Goal: Transaction & Acquisition: Purchase product/service

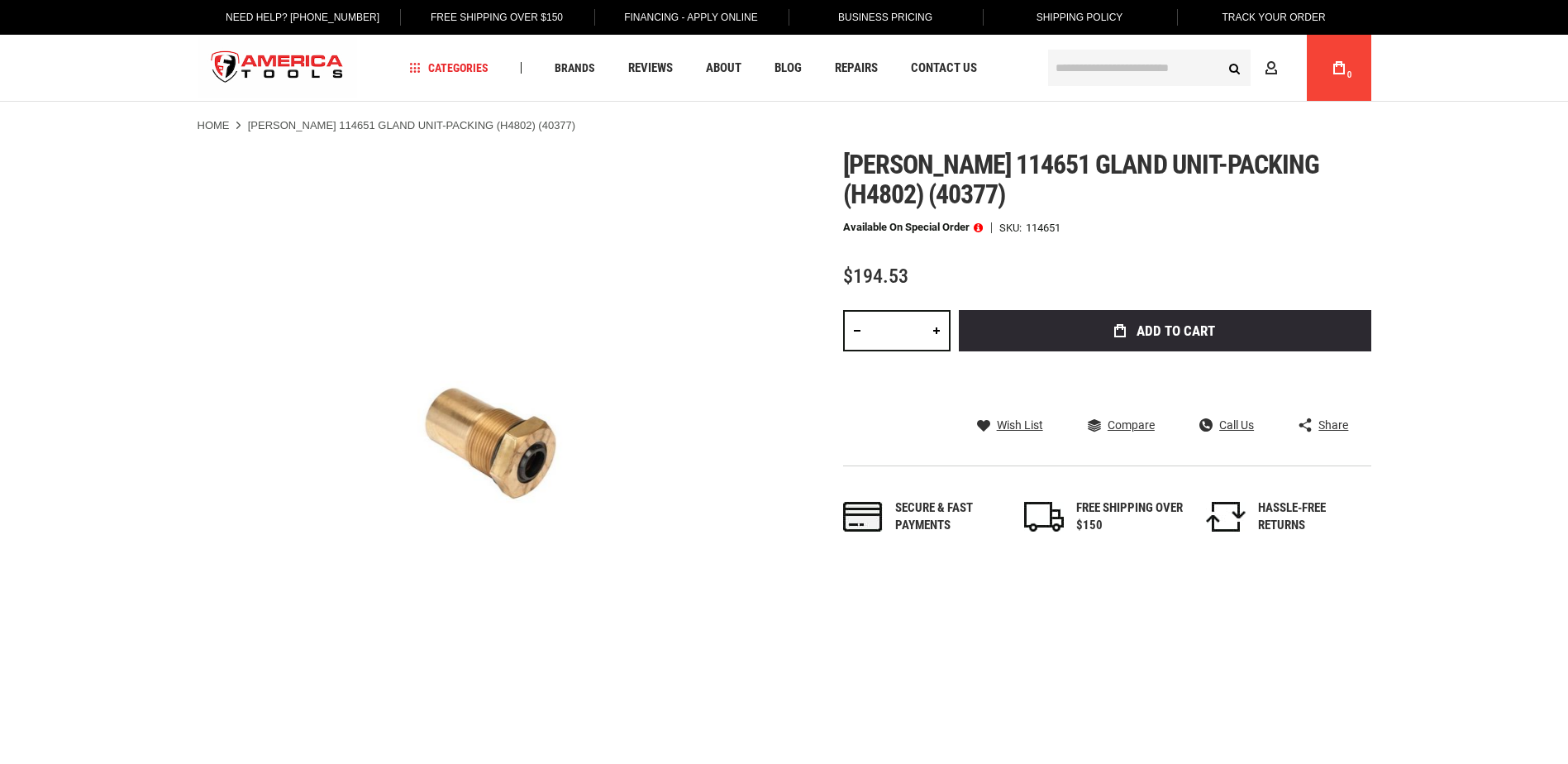
click at [938, 334] on link at bounding box center [937, 330] width 28 height 41
click at [853, 335] on link at bounding box center [857, 330] width 28 height 41
click at [852, 333] on link at bounding box center [857, 330] width 28 height 41
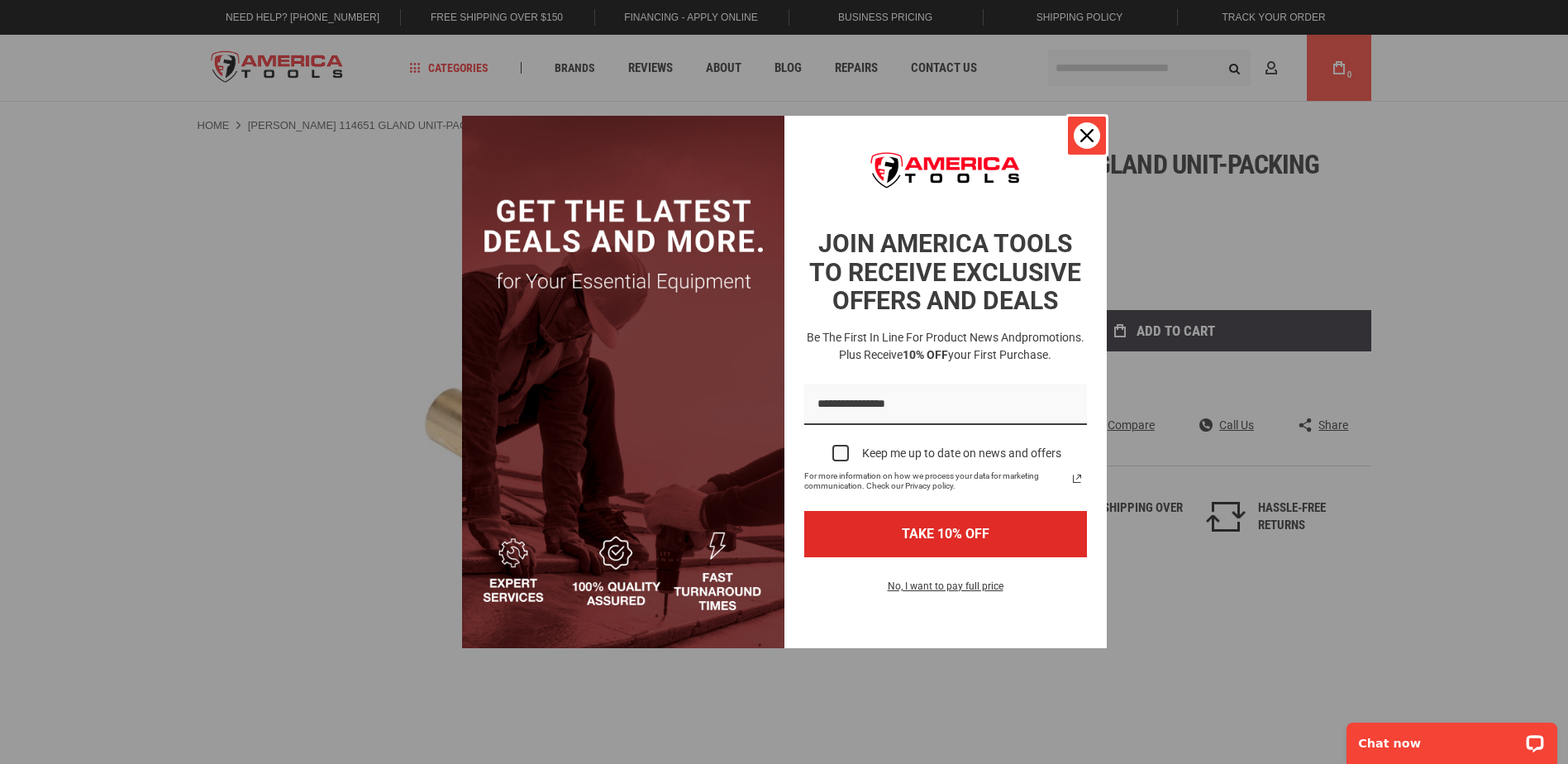
click at [1086, 136] on icon "close icon" at bounding box center [1087, 135] width 13 height 13
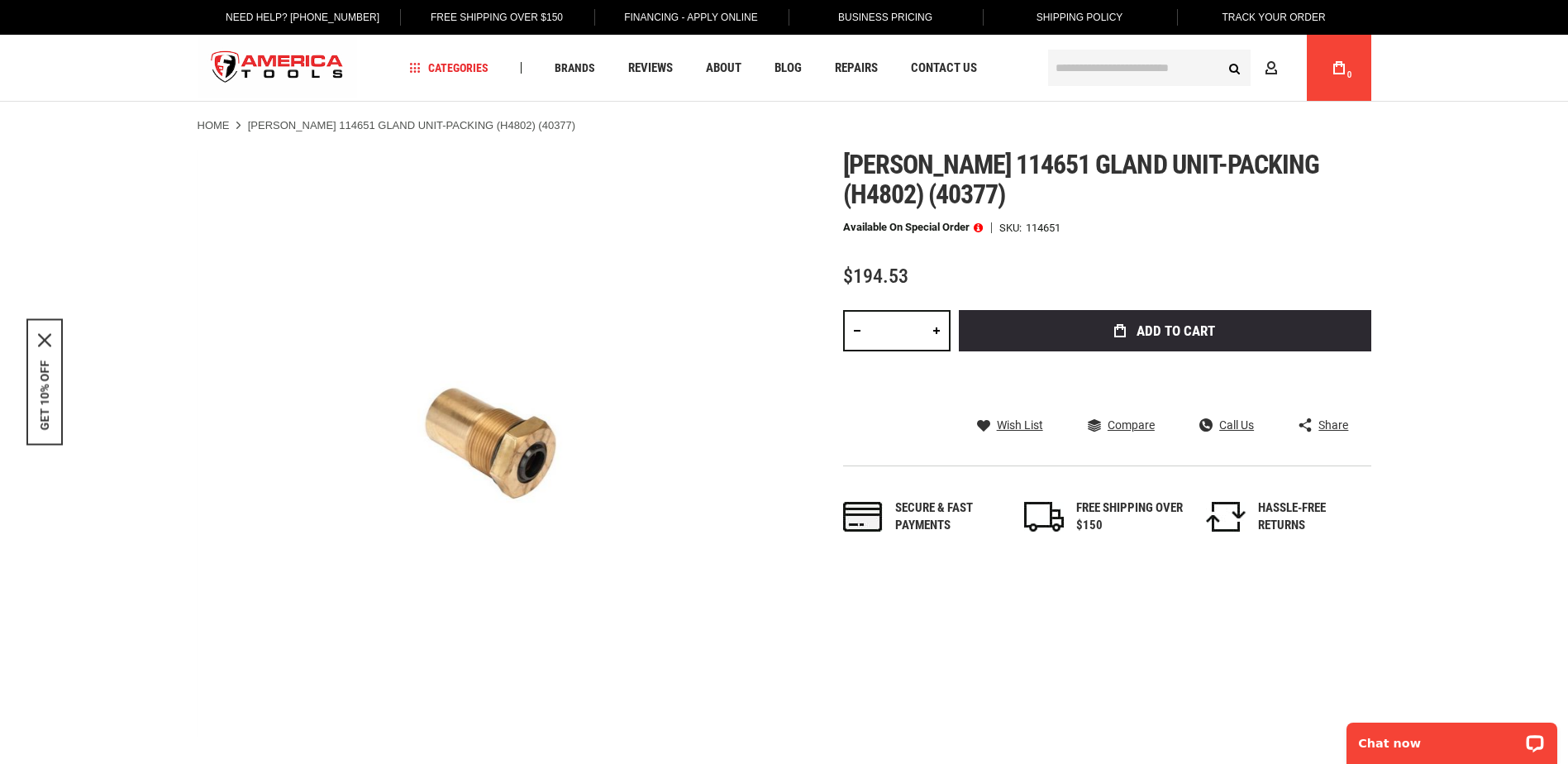
click at [936, 327] on link at bounding box center [937, 330] width 28 height 41
type input "*"
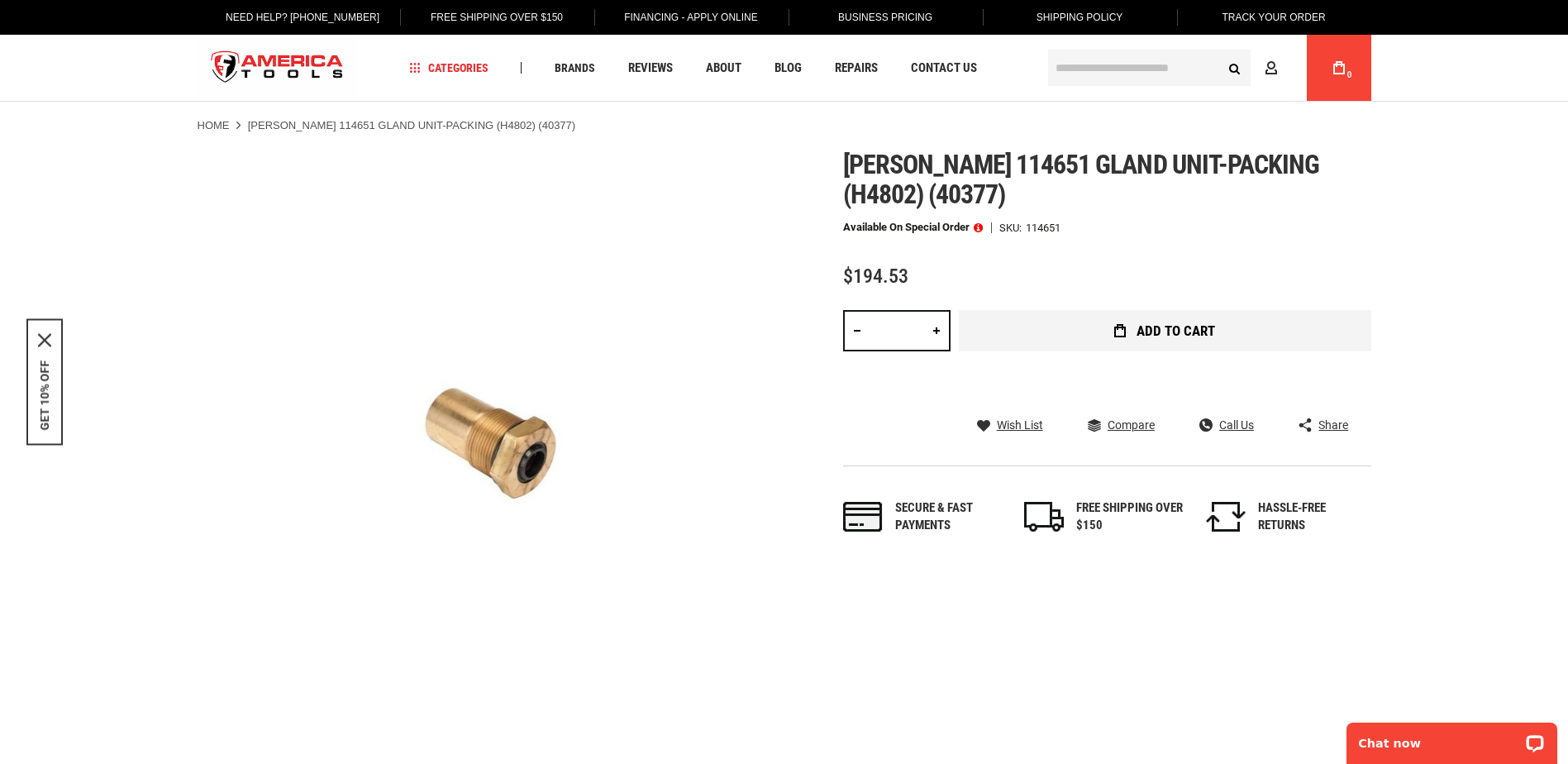
click at [1131, 339] on button "Add to Cart" at bounding box center [1165, 330] width 412 height 41
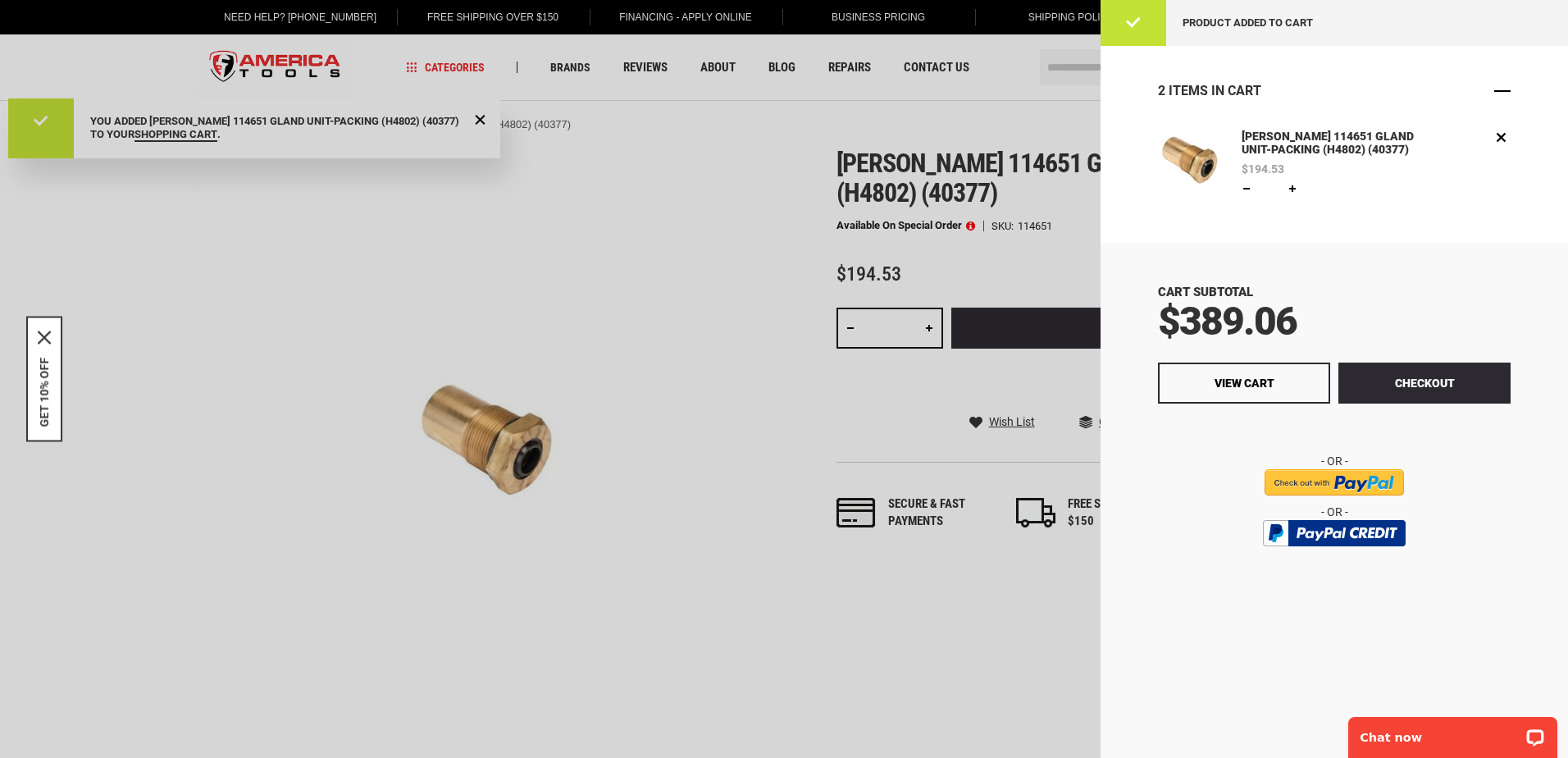
click at [1504, 83] on span "Close" at bounding box center [1502, 91] width 17 height 17
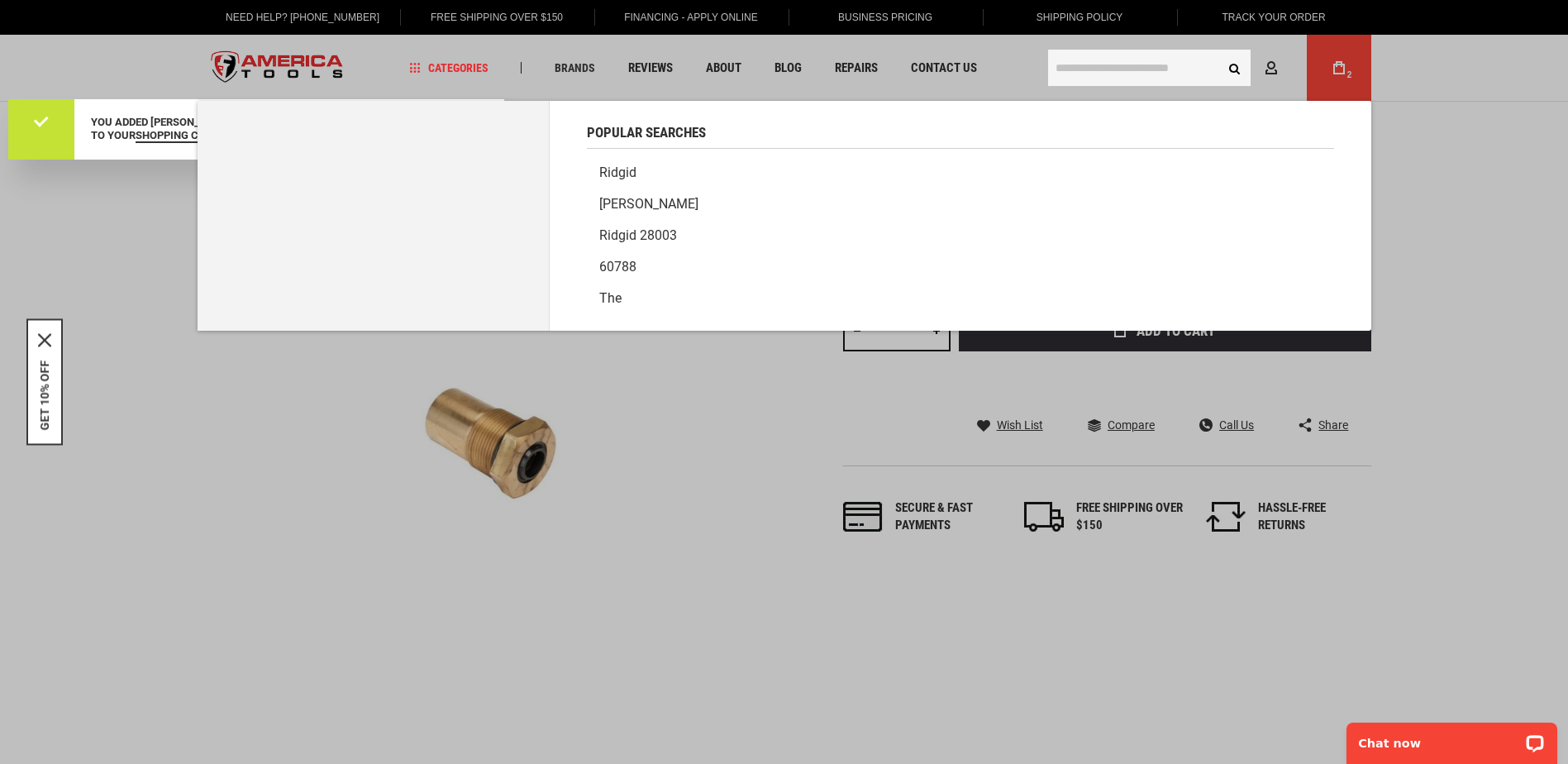
click at [1094, 73] on input "text" at bounding box center [1149, 68] width 203 height 36
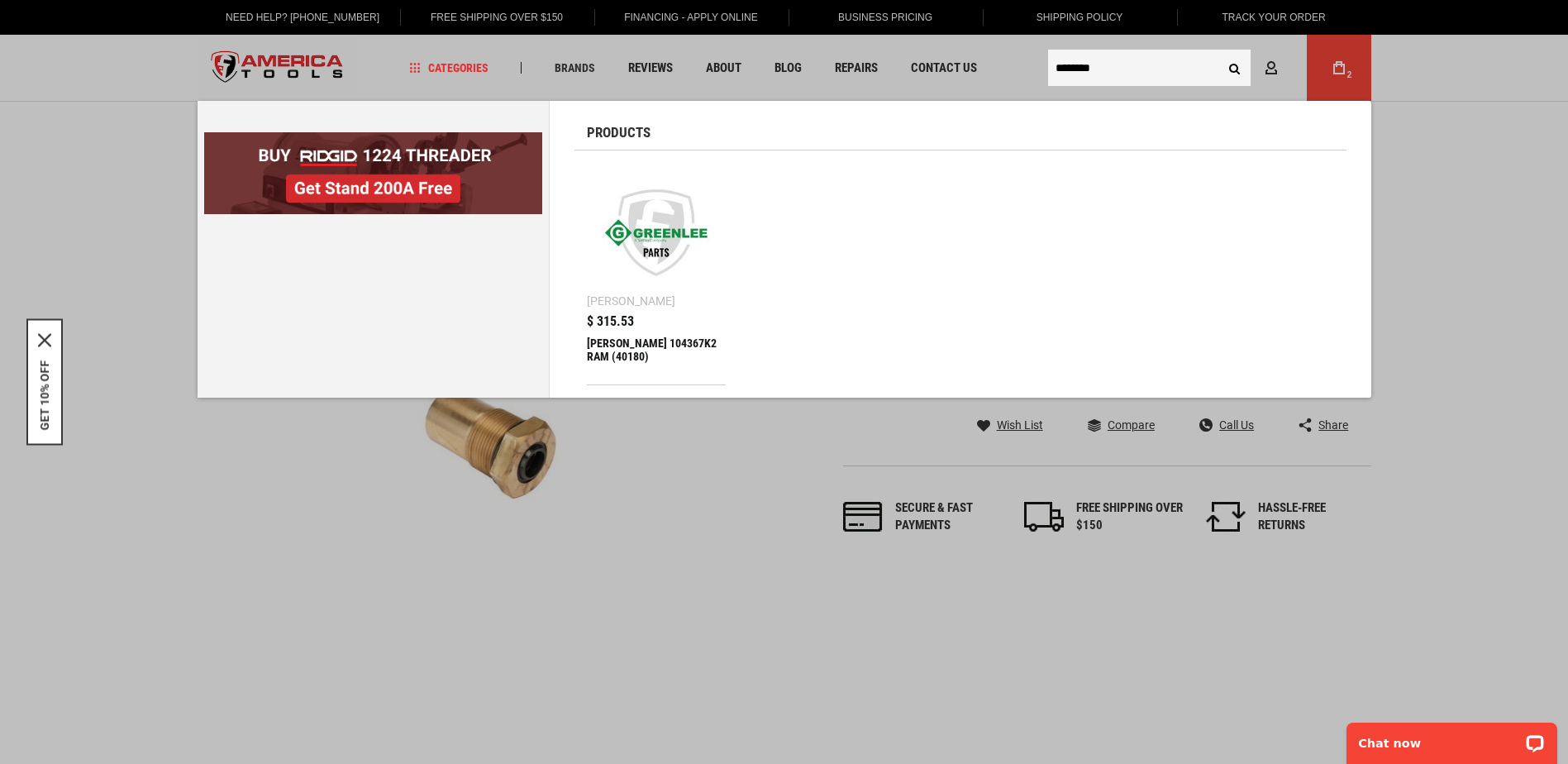
type input "********"
click at [624, 342] on div "[PERSON_NAME] 104367K2 RAM (40180)" at bounding box center [656, 356] width 139 height 39
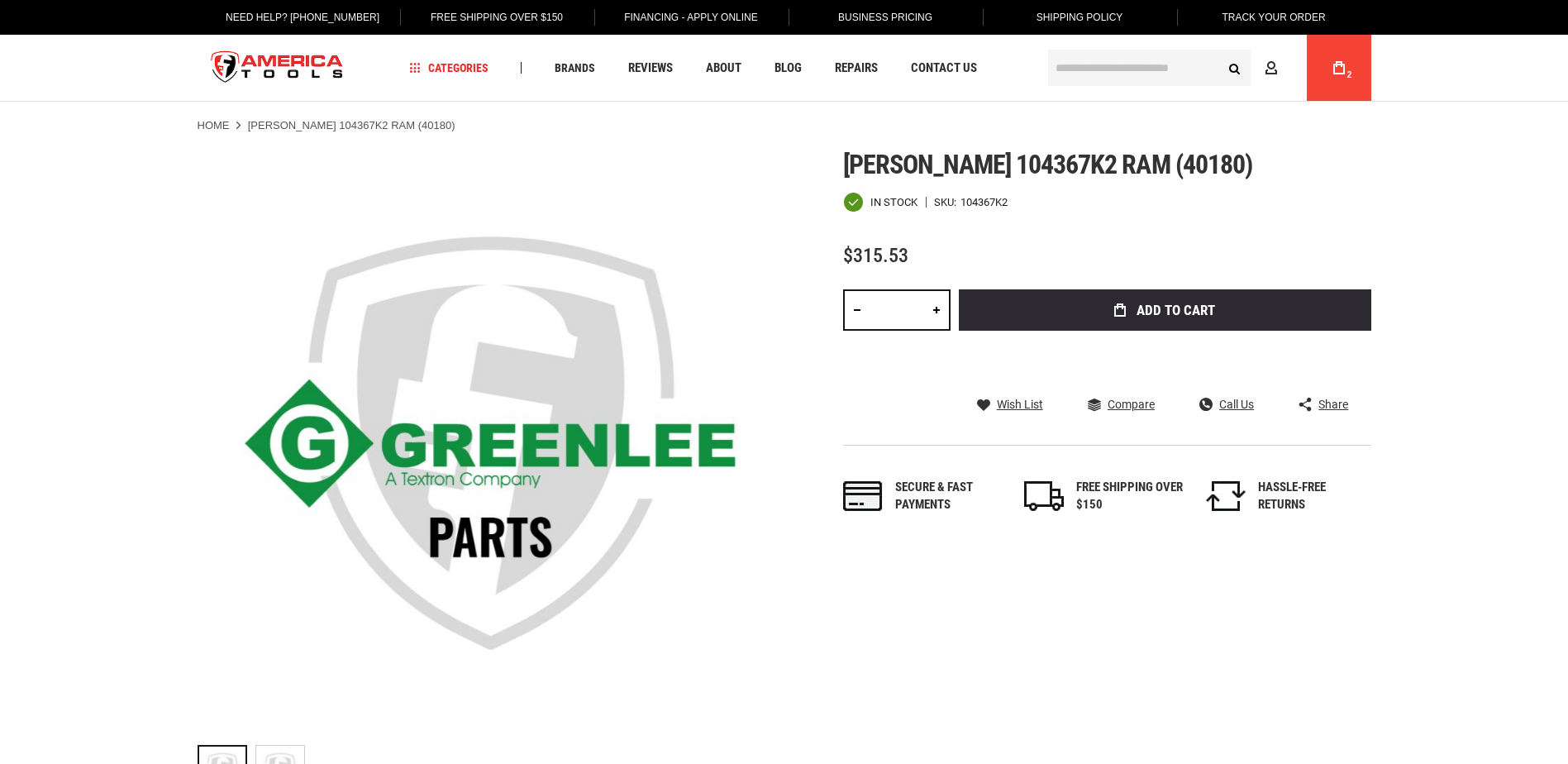
click at [932, 311] on link at bounding box center [937, 310] width 28 height 41
type input "*"
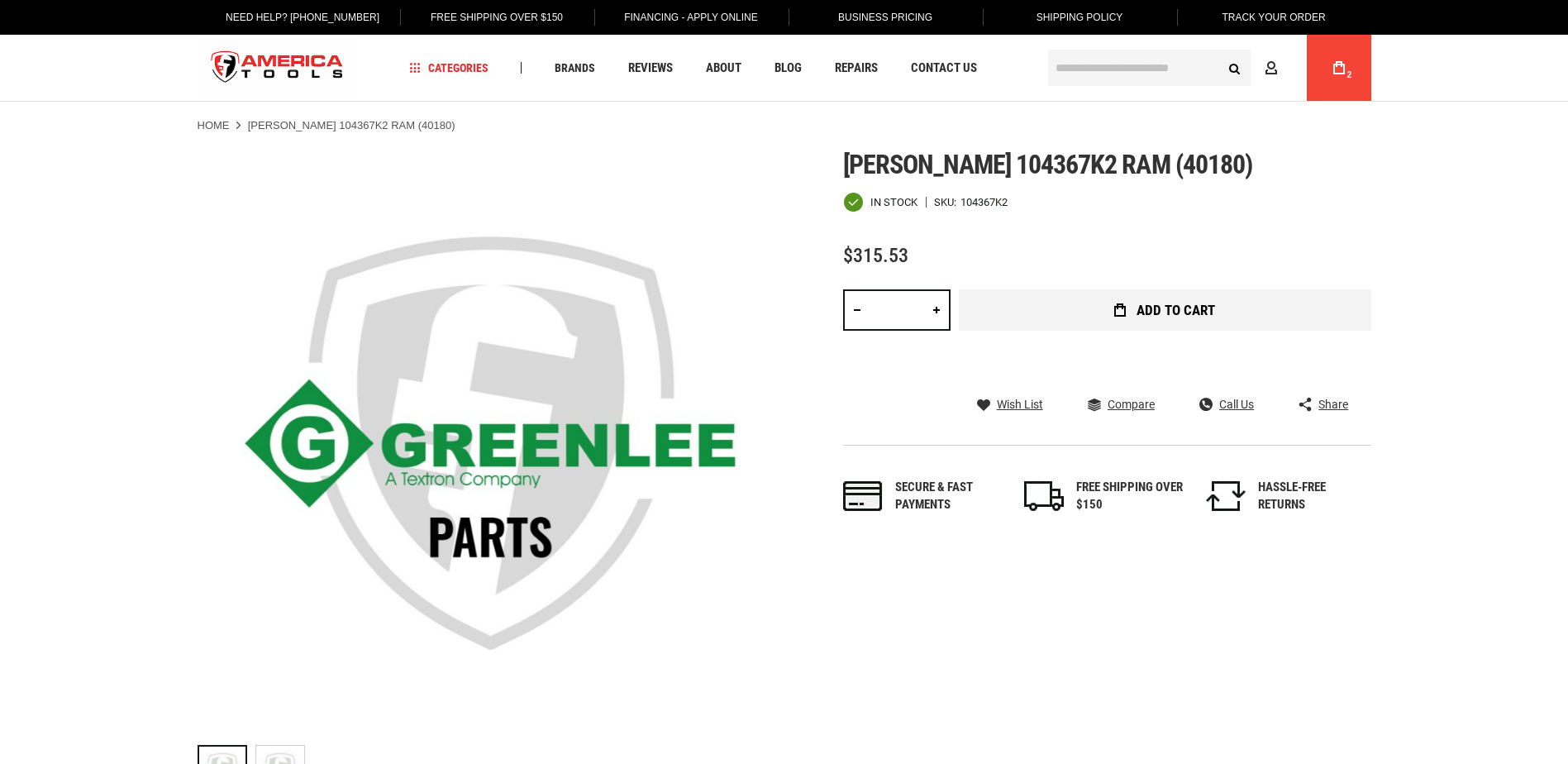
click at [1183, 314] on span "Add to Cart" at bounding box center [1176, 311] width 79 height 14
